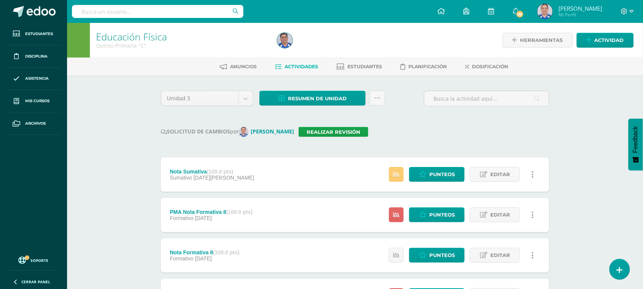
click at [158, 16] on input "text" at bounding box center [158, 11] width 172 height 13
type input "s"
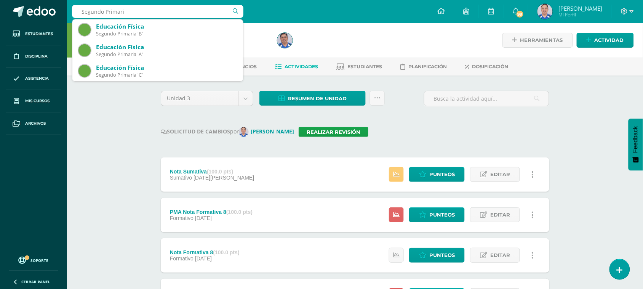
type input "Segundo Primaria"
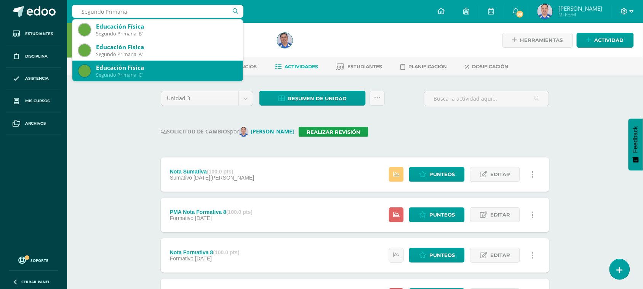
click at [148, 70] on div "Educación Física" at bounding box center [166, 68] width 141 height 8
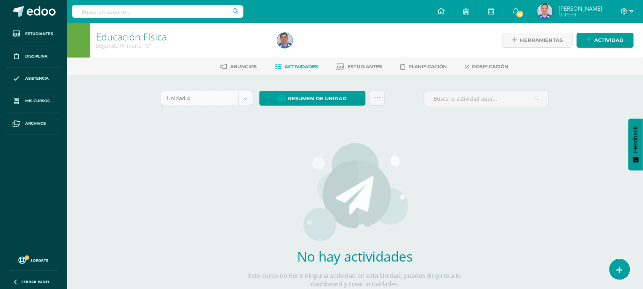
click at [247, 100] on body "Estudiantes Disciplina Asistencia Mis cursos Archivos Soporte Ayuda Reportar un…" at bounding box center [321, 163] width 643 height 327
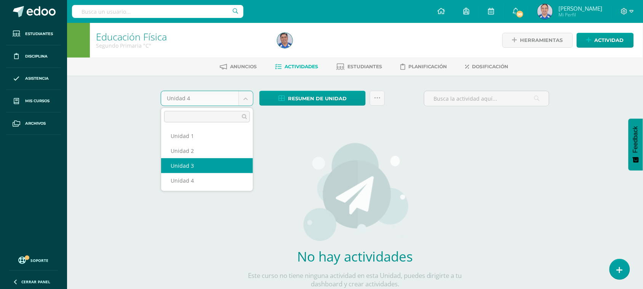
select select "Unidad 3"
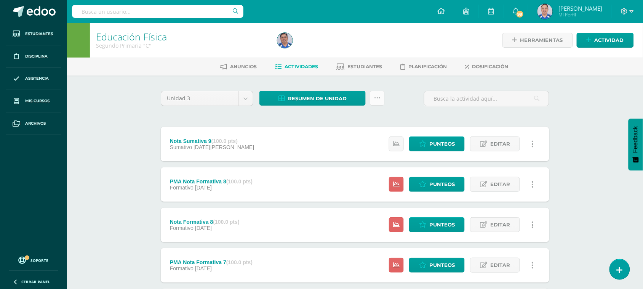
click at [382, 98] on link at bounding box center [377, 98] width 15 height 15
click at [407, 93] on div "Unidad 3 Unidad 1 Unidad 2 Unidad 3 Unidad 4 Resumen de unidad Descargar como H…" at bounding box center [355, 102] width 395 height 22
click at [123, 13] on input "text" at bounding box center [158, 11] width 172 height 13
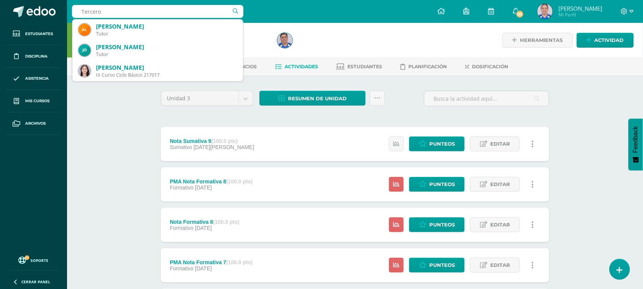
type input "Tercero"
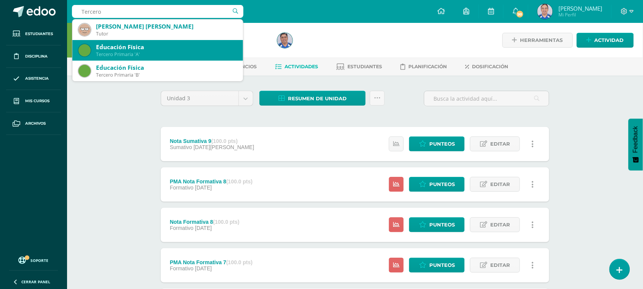
click at [138, 53] on div "Tercero Primaria 'A'" at bounding box center [166, 54] width 141 height 6
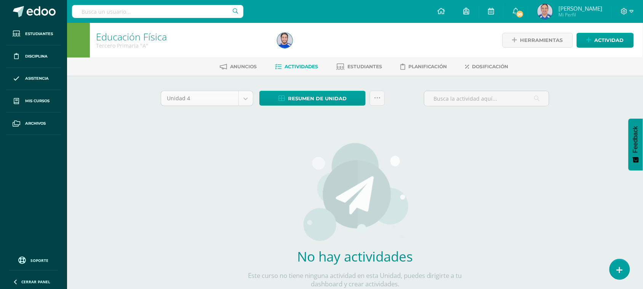
click at [245, 98] on body "Estudiantes Disciplina Asistencia Mis cursos Archivos Soporte Ayuda Reportar un…" at bounding box center [321, 163] width 643 height 327
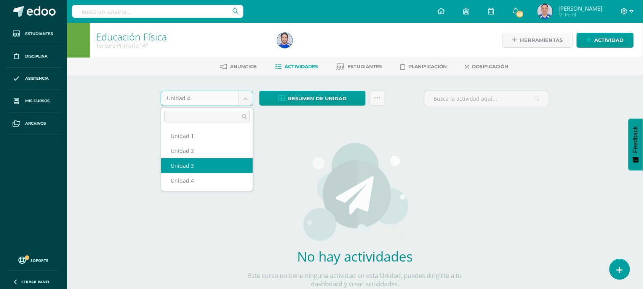
select select "Unidad 3"
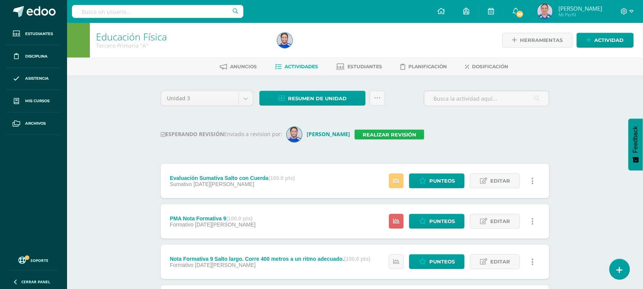
click at [393, 133] on link "Realizar revisión" at bounding box center [390, 135] width 70 height 10
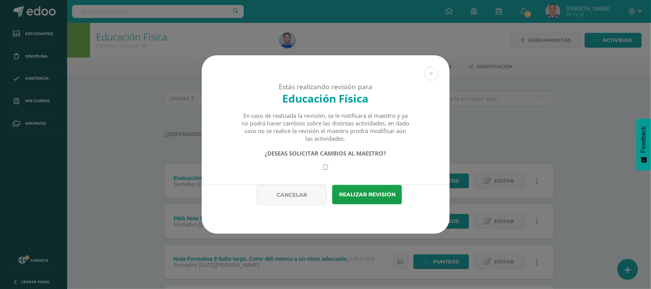
click at [325, 166] on input "checkbox" at bounding box center [325, 167] width 5 height 5
checkbox input "true"
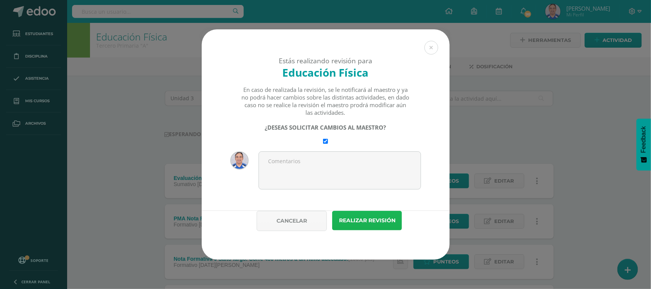
click at [372, 223] on button "Realizar revisión" at bounding box center [367, 220] width 70 height 19
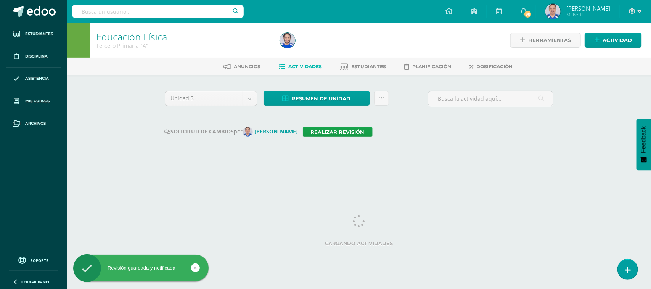
click at [114, 11] on input "text" at bounding box center [158, 11] width 172 height 13
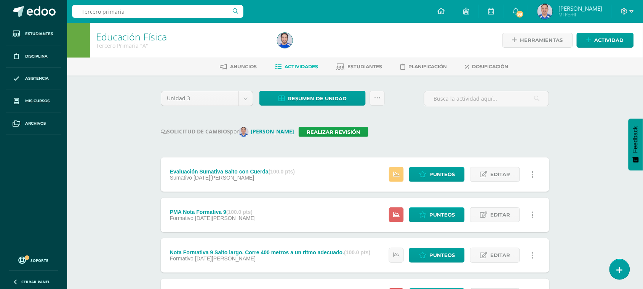
type input "Tercero primaria B"
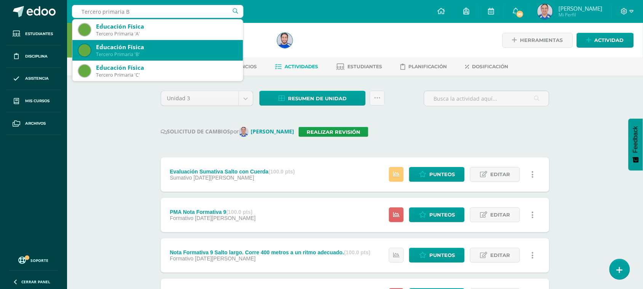
click at [174, 52] on div "Tercero Primaria 'B'" at bounding box center [166, 54] width 141 height 6
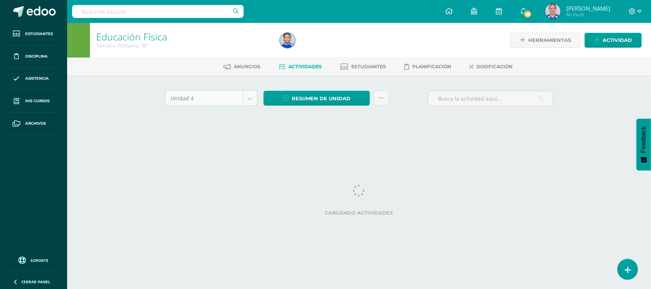
click at [250, 101] on body "Estudiantes Disciplina Asistencia Mis cursos Archivos Soporte Ayuda Reportar un…" at bounding box center [325, 71] width 651 height 142
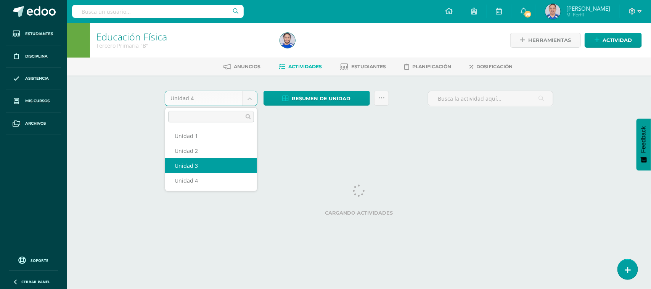
select select "Unidad 3"
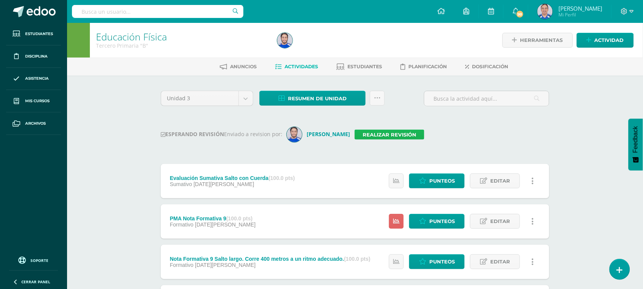
click at [381, 136] on link "Realizar revisión" at bounding box center [390, 135] width 70 height 10
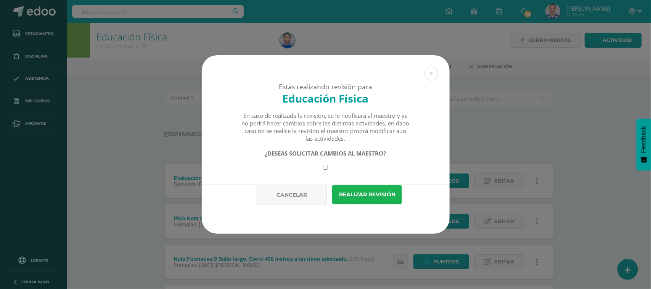
click at [372, 191] on button "Realizar revisión" at bounding box center [367, 194] width 70 height 19
click at [322, 167] on div "¿DESEAS SOLICITAR CAMBIOS AL MAESTRO?" at bounding box center [325, 159] width 169 height 20
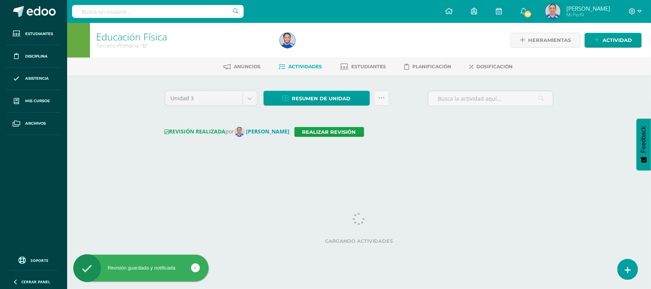
click at [146, 16] on input "text" at bounding box center [158, 11] width 172 height 13
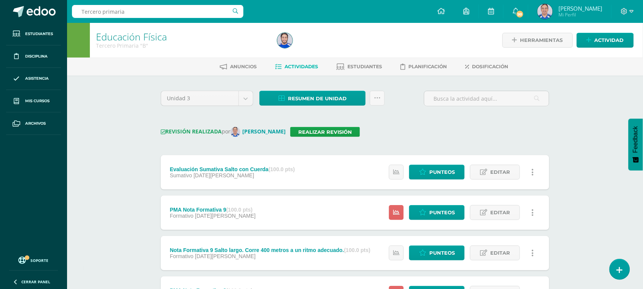
type input "Tercero primaria C"
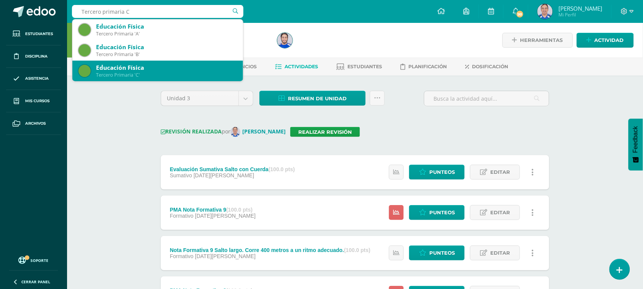
click at [155, 70] on div "Educación Física" at bounding box center [166, 68] width 141 height 8
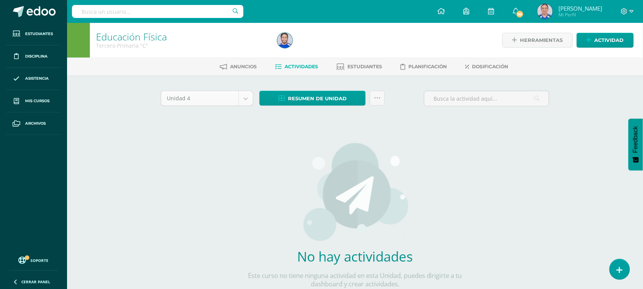
click at [244, 99] on body "Estudiantes Disciplina Asistencia Mis cursos Archivos Soporte Ayuda Reportar un…" at bounding box center [321, 163] width 643 height 327
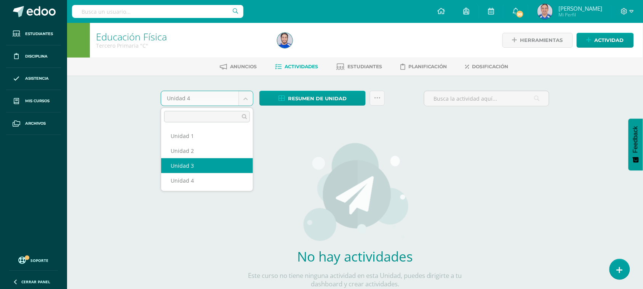
select select "Unidad 3"
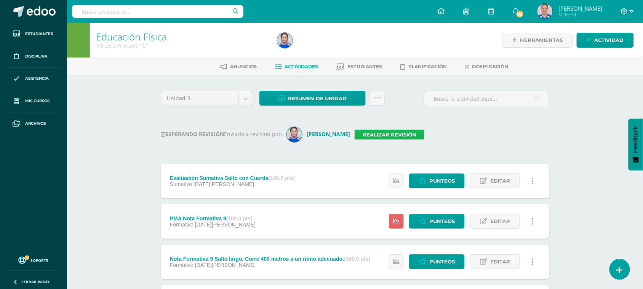
click at [374, 134] on link "Realizar revisión" at bounding box center [390, 135] width 70 height 10
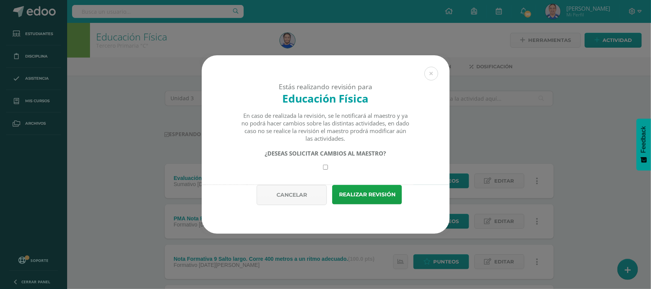
click at [327, 169] on input "checkbox" at bounding box center [325, 167] width 5 height 5
checkbox input "true"
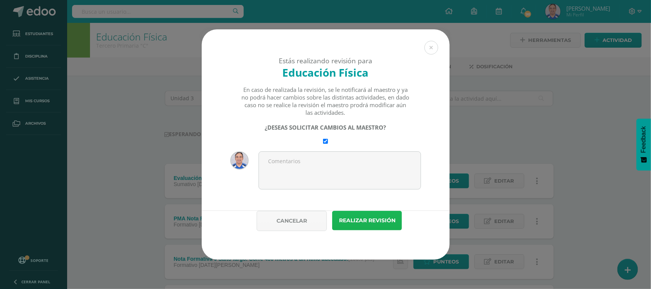
click at [366, 216] on button "Realizar revisión" at bounding box center [367, 220] width 70 height 19
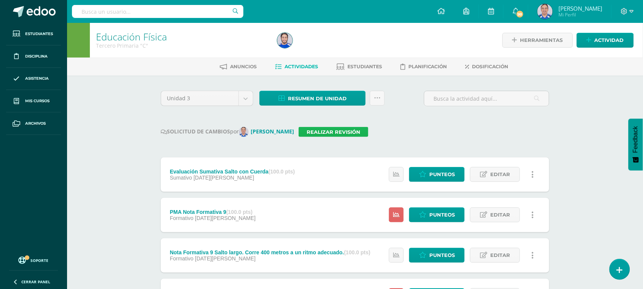
click at [334, 131] on link "Realizar revisión" at bounding box center [334, 132] width 70 height 10
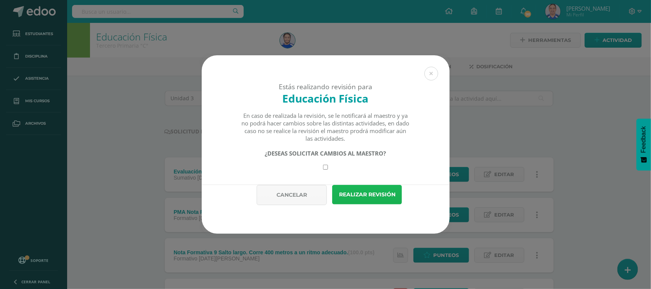
click at [368, 197] on button "Realizar revisión" at bounding box center [367, 194] width 70 height 19
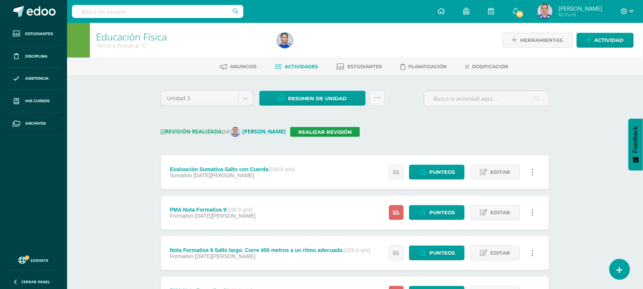
click at [148, 15] on input "text" at bounding box center [158, 11] width 172 height 13
type input "Cuarto primaria"
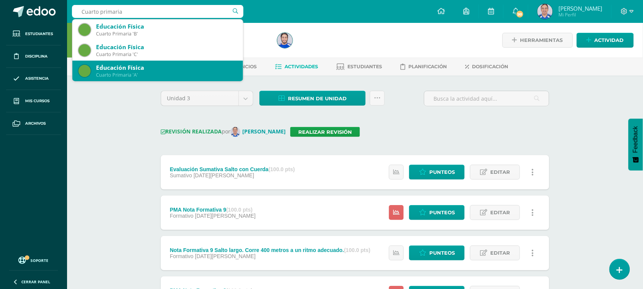
click at [152, 72] on div "Cuarto Primaria 'A'" at bounding box center [166, 75] width 141 height 6
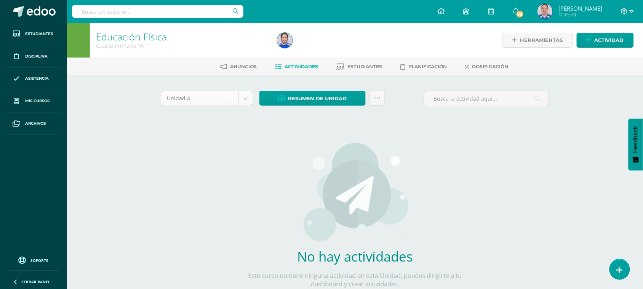
click at [248, 102] on body "Estudiantes Disciplina Asistencia Mis cursos Archivos Soporte Ayuda Reportar un…" at bounding box center [321, 163] width 643 height 327
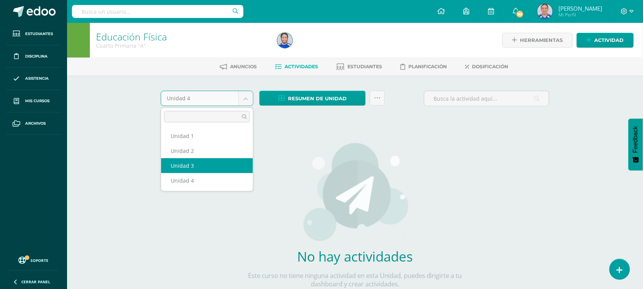
select select "Unidad 3"
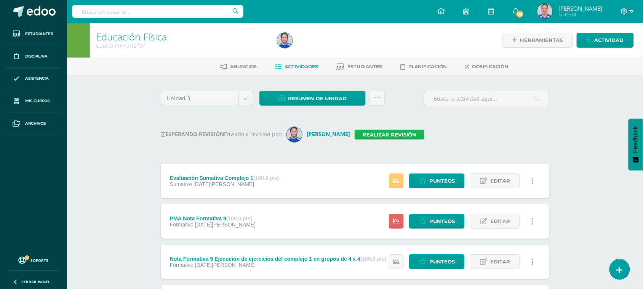
click at [374, 131] on link "Realizar revisión" at bounding box center [390, 135] width 70 height 10
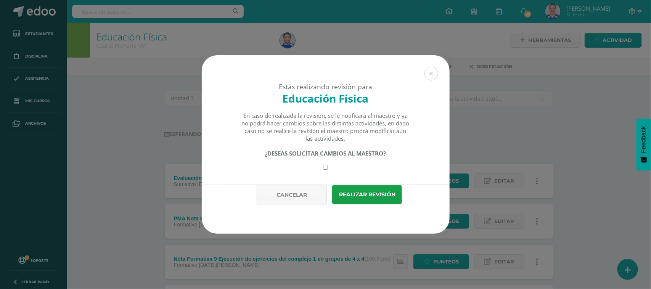
click at [327, 162] on div "¿DESEAS SOLICITAR CAMBIOS AL MAESTRO?" at bounding box center [325, 159] width 169 height 20
click at [326, 166] on input "checkbox" at bounding box center [325, 167] width 5 height 5
checkbox input "true"
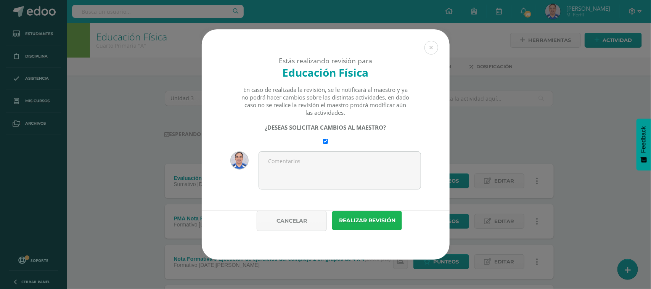
click at [372, 222] on button "Realizar revisión" at bounding box center [367, 220] width 70 height 19
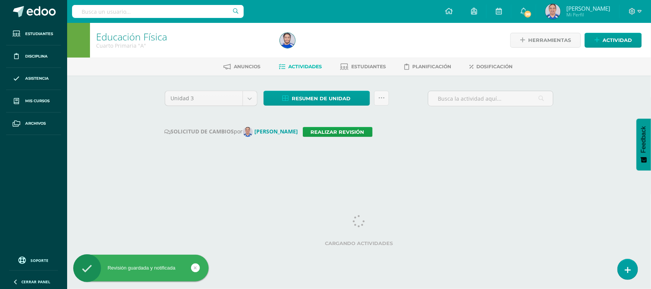
click at [143, 12] on input "text" at bounding box center [158, 11] width 172 height 13
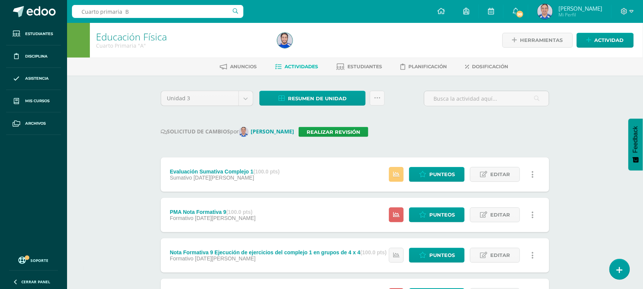
type input "Cuarto primaria B"
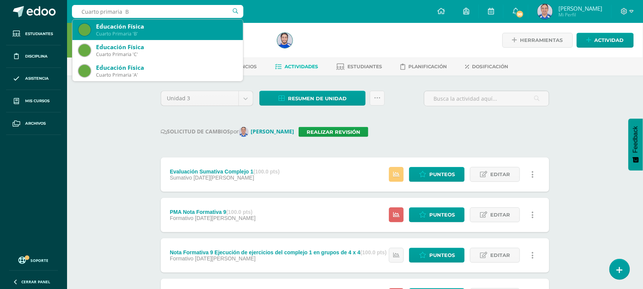
click at [152, 31] on div "Cuarto Primaria 'B'" at bounding box center [166, 33] width 141 height 6
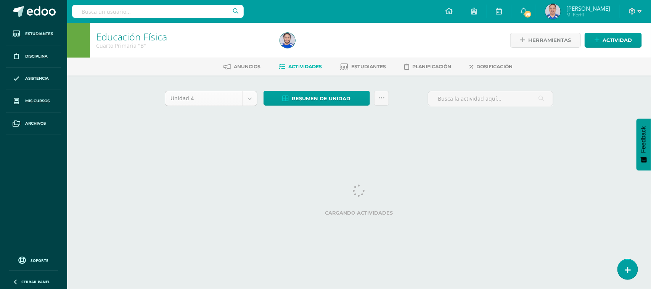
click at [247, 98] on body "Estudiantes Disciplina Asistencia Mis cursos Archivos Soporte Ayuda Reportar un…" at bounding box center [325, 71] width 651 height 142
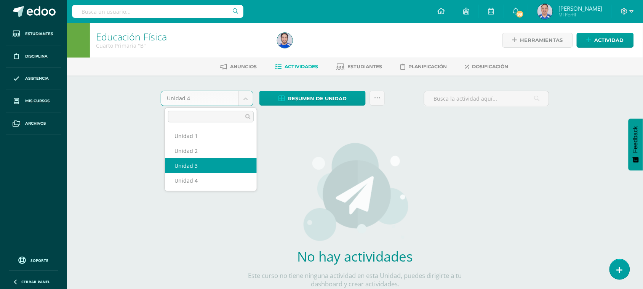
select select "Unidad 3"
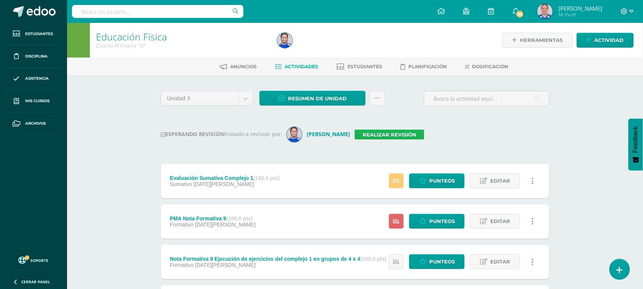
click at [375, 136] on link "Realizar revisión" at bounding box center [390, 135] width 70 height 10
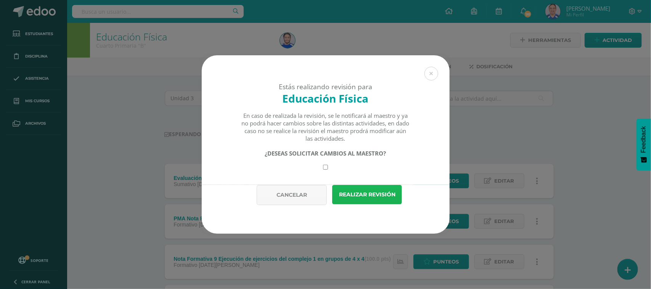
click at [376, 197] on button "Realizar revisión" at bounding box center [367, 194] width 70 height 19
click at [324, 168] on input "checkbox" at bounding box center [325, 167] width 5 height 5
checkbox input "true"
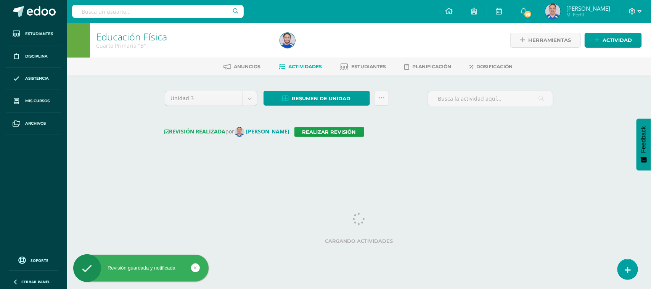
click at [125, 9] on input "text" at bounding box center [158, 11] width 172 height 13
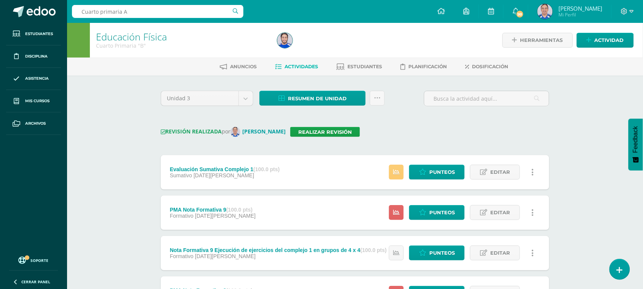
type input "Cuarto primaria A"
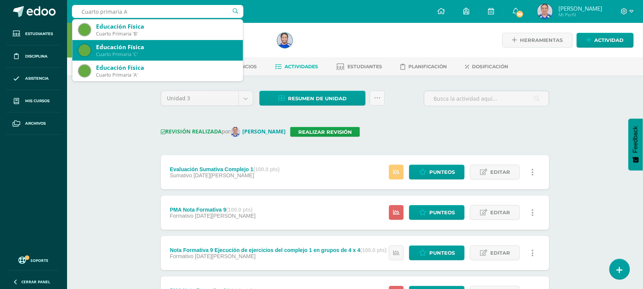
click at [146, 52] on div "Cuarto Primaria 'C'" at bounding box center [166, 54] width 141 height 6
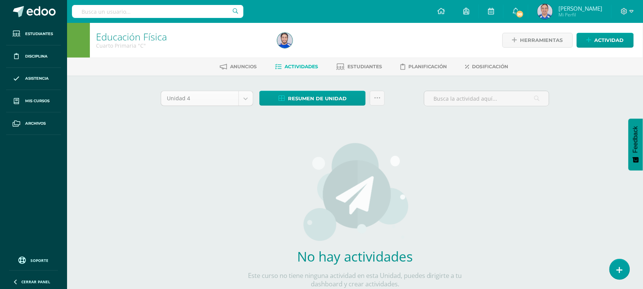
click at [247, 101] on body "Estudiantes Disciplina Asistencia Mis cursos Archivos Soporte Ayuda Reportar un…" at bounding box center [321, 163] width 643 height 327
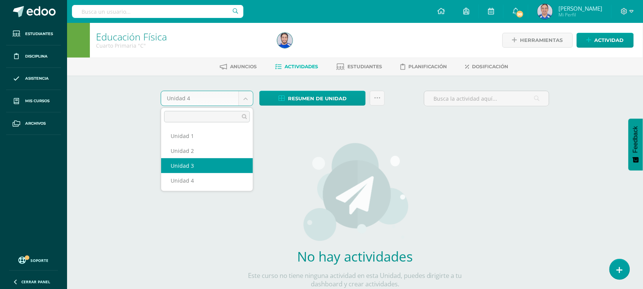
select select "Unidad 3"
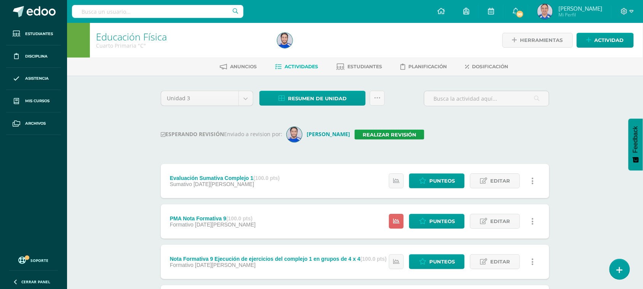
click at [358, 191] on div "Evaluación Sumativa Complejo 1 (100.0 pts) Sumativo 06 de Agosto Estatus de Act…" at bounding box center [355, 181] width 389 height 34
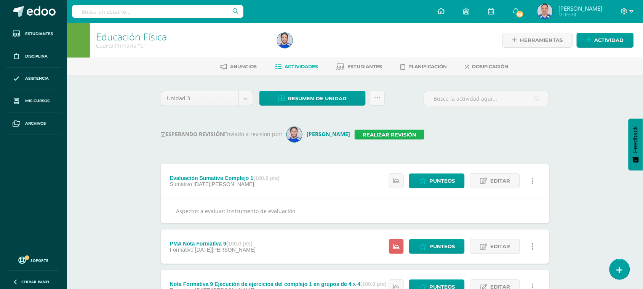
click at [378, 132] on link "Realizar revisión" at bounding box center [390, 135] width 70 height 10
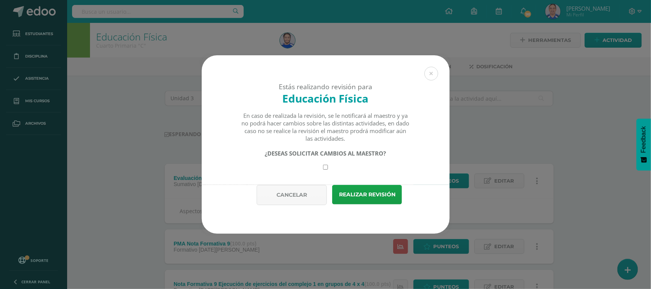
click at [326, 168] on input "checkbox" at bounding box center [325, 167] width 5 height 5
checkbox input "true"
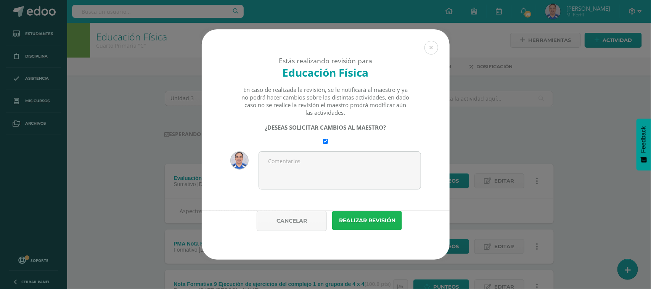
click at [387, 225] on button "Realizar revisión" at bounding box center [367, 220] width 70 height 19
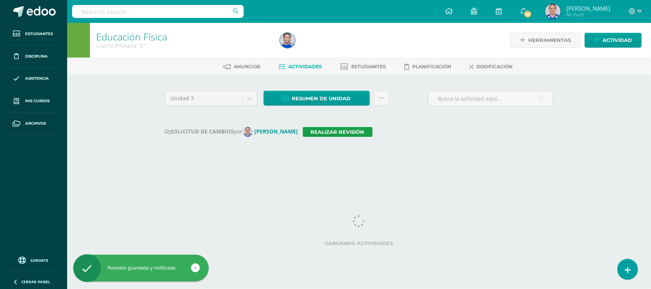
drag, startPoint x: 387, startPoint y: 225, endPoint x: 212, endPoint y: -48, distance: 324.6
click at [212, 0] on html "Revisión guardada y notificada Estudiantes Disciplina Asistencia Mis cursos Arc…" at bounding box center [325, 86] width 651 height 173
click at [124, 96] on div "Educación Física Cuarto Primaria "C" Herramientas Detalle de asistencias Activi…" at bounding box center [359, 98] width 584 height 150
click at [126, 13] on input "text" at bounding box center [158, 11] width 172 height 13
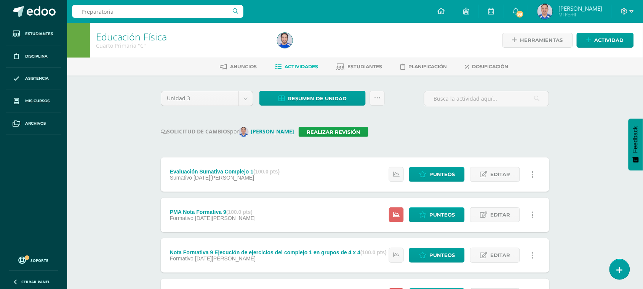
type input "Preparatoria"
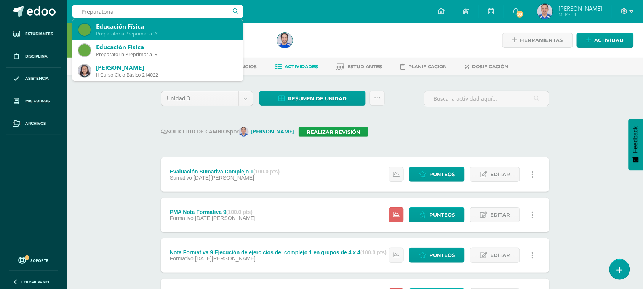
click at [174, 31] on div "Preparatoria Preprimaria 'A'" at bounding box center [166, 33] width 141 height 6
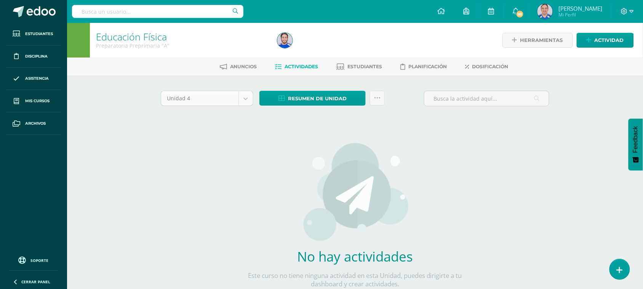
click at [246, 96] on body "Estudiantes Disciplina Asistencia Mis cursos Archivos Soporte Ayuda Reportar un…" at bounding box center [321, 163] width 643 height 327
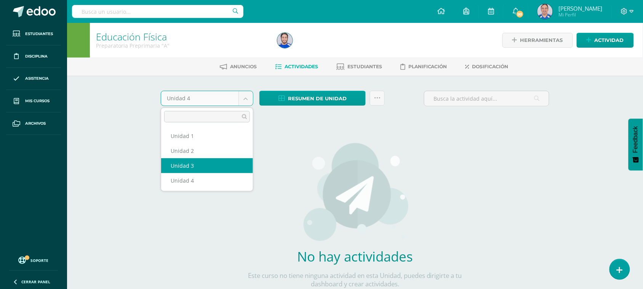
select select "Unidad 3"
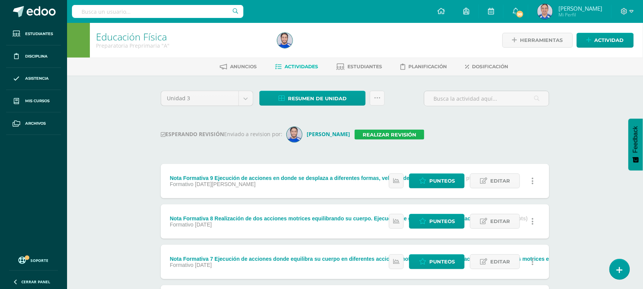
click at [385, 136] on link "Realizar revisión" at bounding box center [390, 135] width 70 height 10
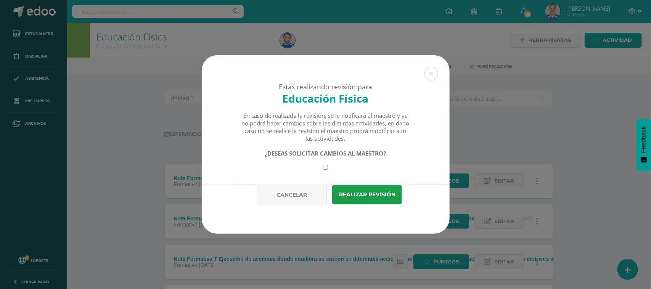
click at [324, 166] on input "checkbox" at bounding box center [325, 167] width 5 height 5
checkbox input "true"
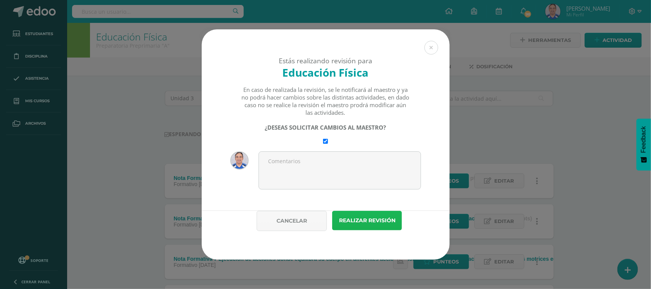
click at [376, 214] on button "Realizar revisión" at bounding box center [367, 220] width 70 height 19
click at [376, 223] on button "Realizar revisión" at bounding box center [367, 220] width 70 height 19
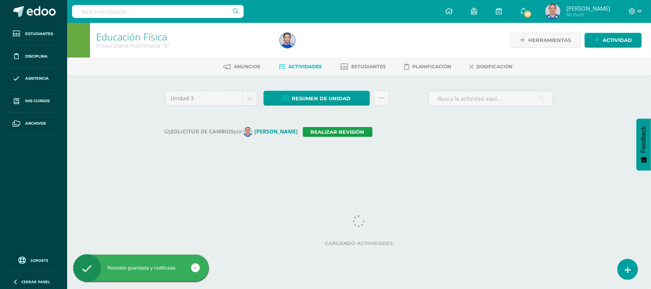
click at [141, 14] on input "text" at bounding box center [158, 11] width 172 height 13
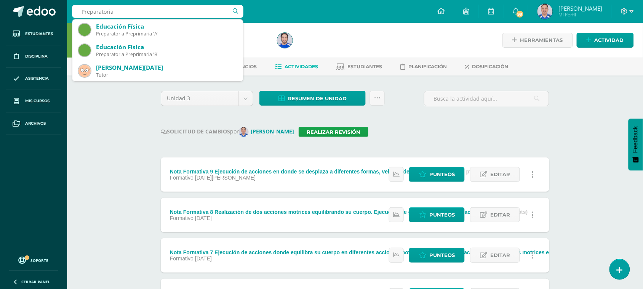
type input "Preparatoria"
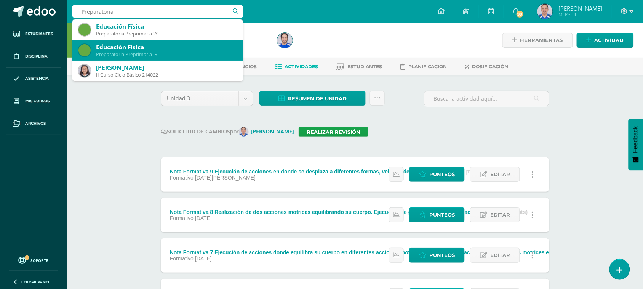
click at [158, 53] on div "Preparatoria Preprimaria 'B'" at bounding box center [166, 54] width 141 height 6
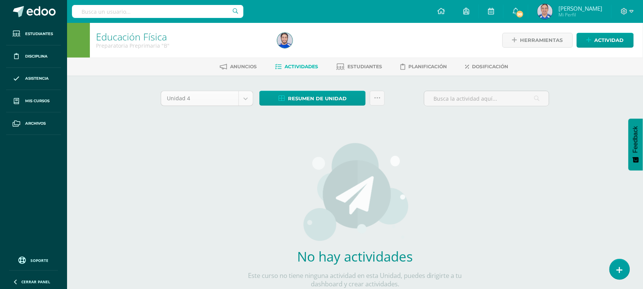
click at [246, 98] on body "Estudiantes Disciplina Asistencia Mis cursos Archivos Soporte Ayuda Reportar un…" at bounding box center [321, 163] width 643 height 327
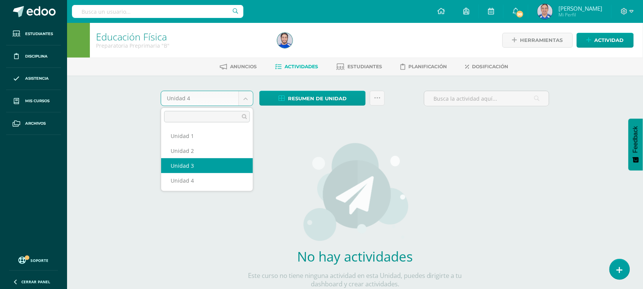
select select "Unidad 3"
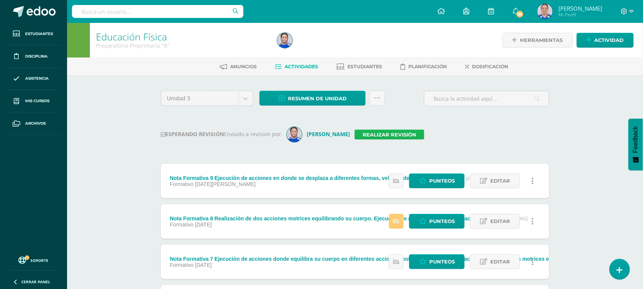
click at [382, 137] on link "Realizar revisión" at bounding box center [390, 135] width 70 height 10
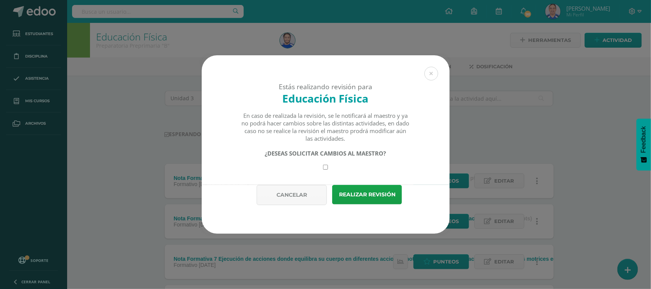
click at [323, 170] on input "checkbox" at bounding box center [325, 167] width 5 height 5
checkbox input "true"
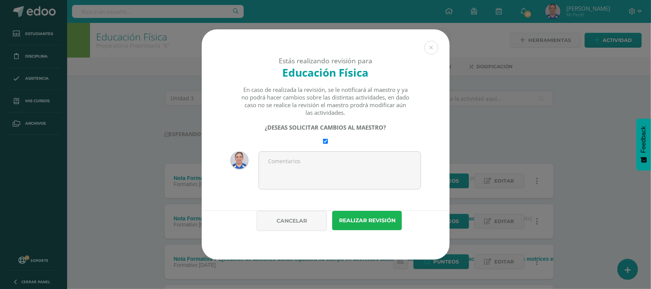
click at [368, 224] on button "Realizar revisión" at bounding box center [367, 220] width 70 height 19
